Goal: Find specific page/section: Find specific page/section

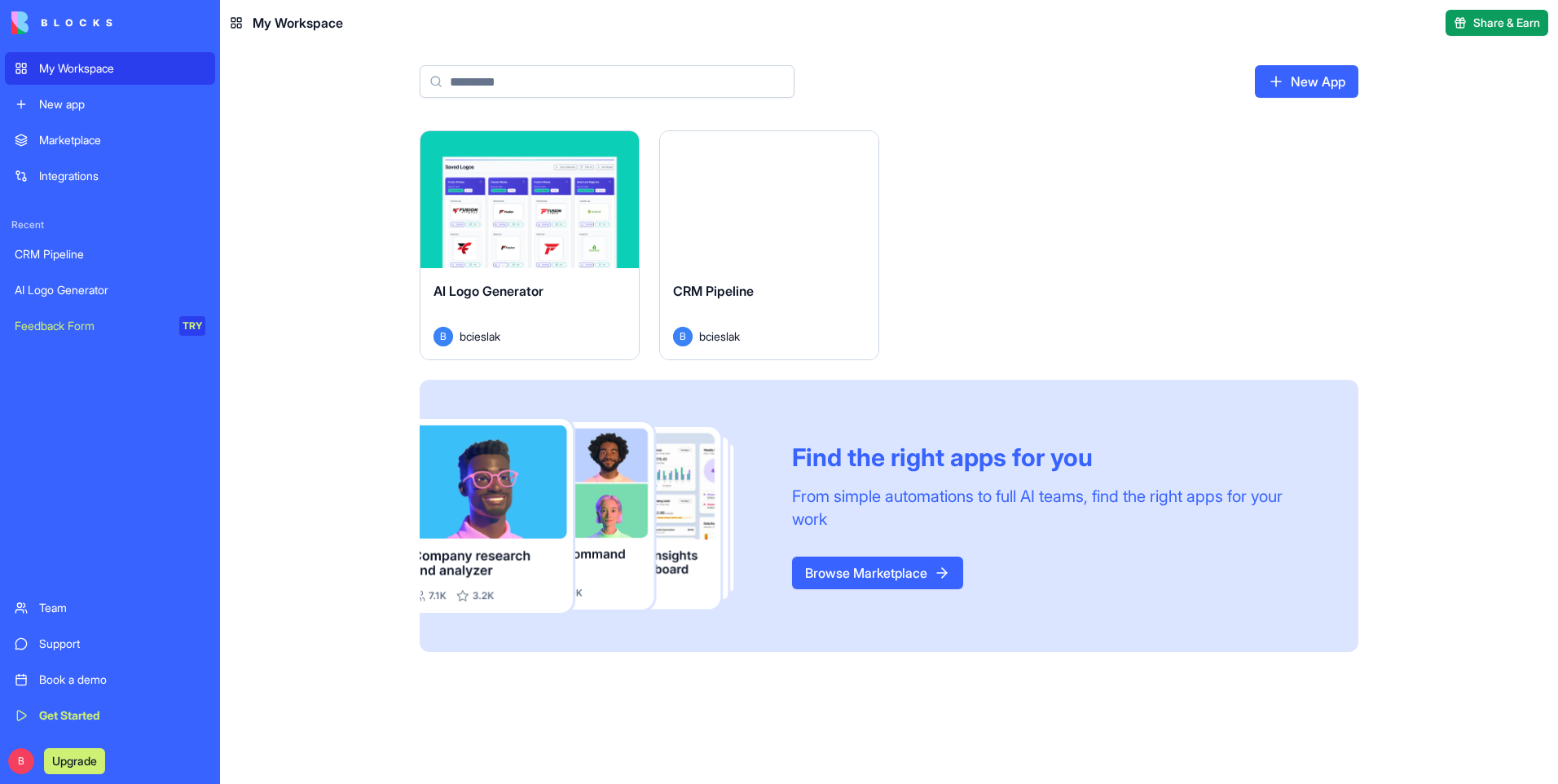
click at [75, 262] on div "CRM Pipeline" at bounding box center [110, 254] width 191 height 16
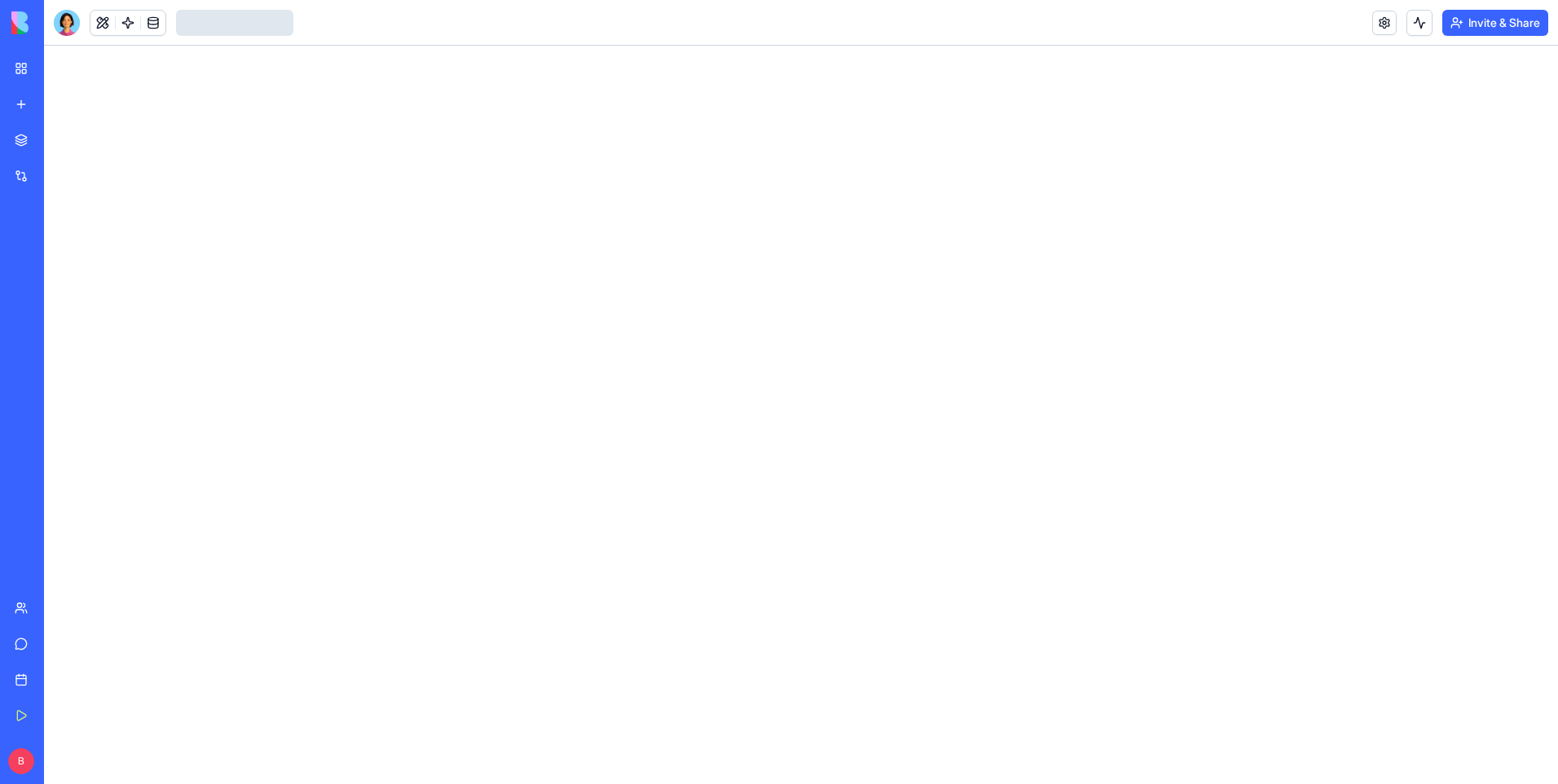
click at [61, 288] on div "AI Logo Generator" at bounding box center [37, 290] width 45 height 16
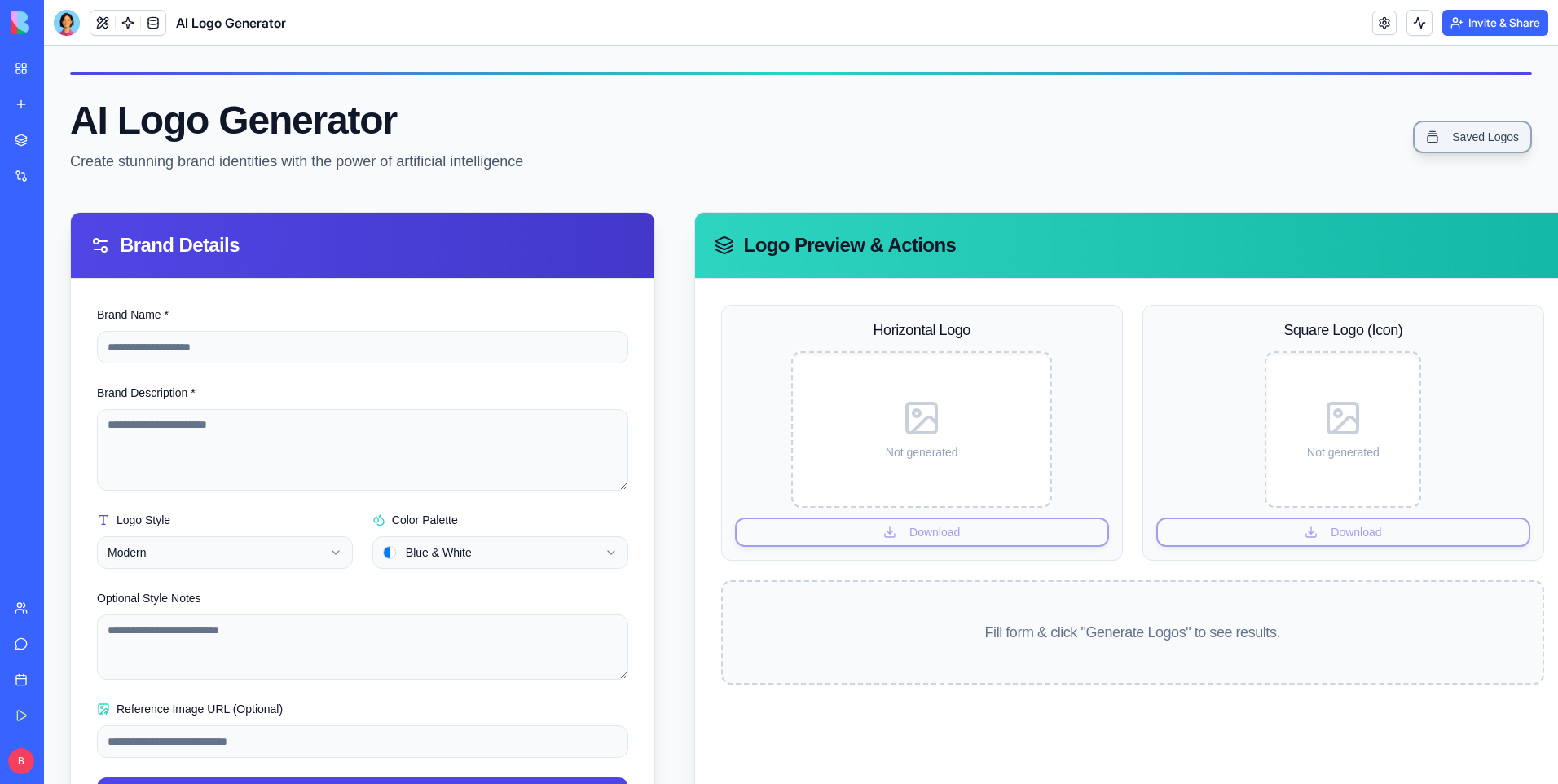
click at [1462, 151] on link "Saved Logos" at bounding box center [1473, 136] width 119 height 33
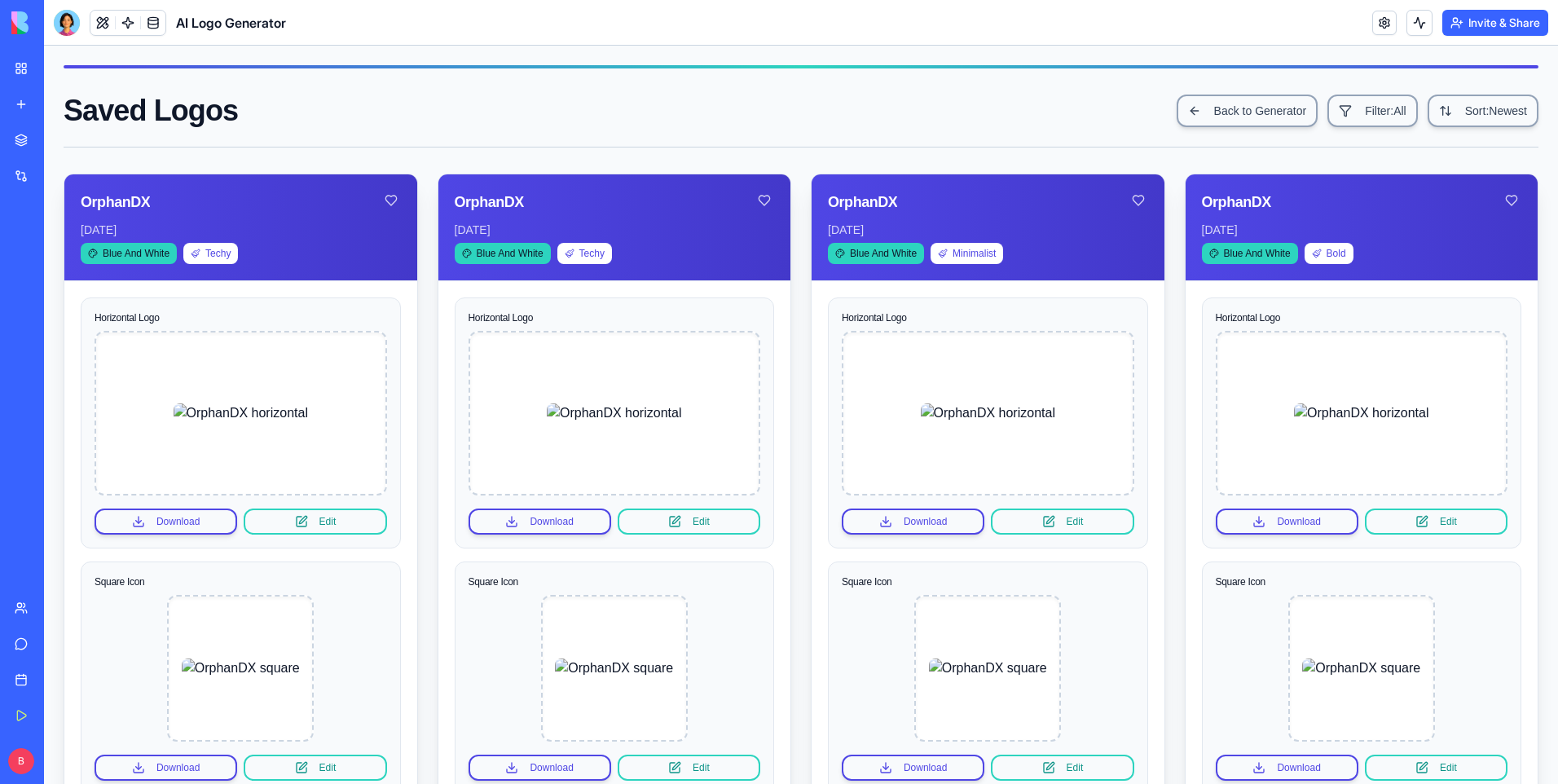
click at [1464, 147] on div "Saved Logos Back to Generator Filter: All Sort: Newest" at bounding box center [800, 120] width 1475 height 53
